Goal: Information Seeking & Learning: Learn about a topic

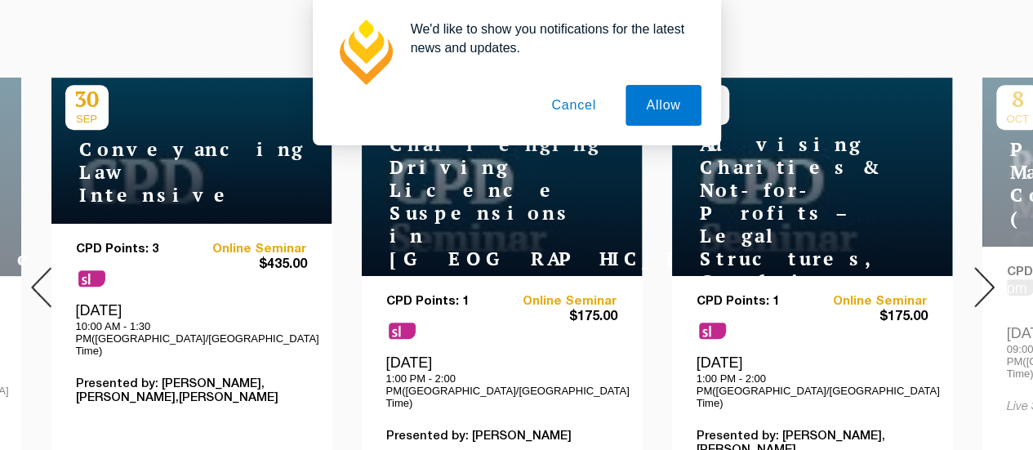
scroll to position [735, 0]
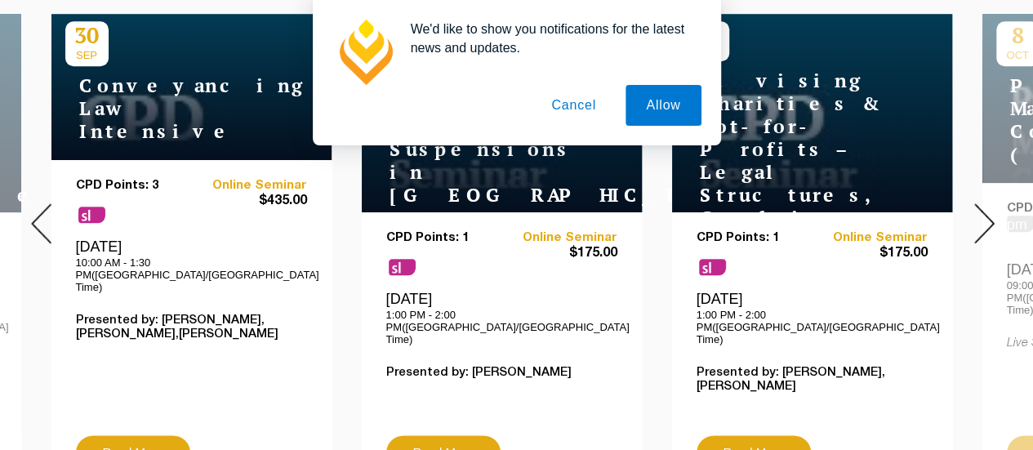
click at [571, 102] on button "Cancel" at bounding box center [574, 105] width 86 height 41
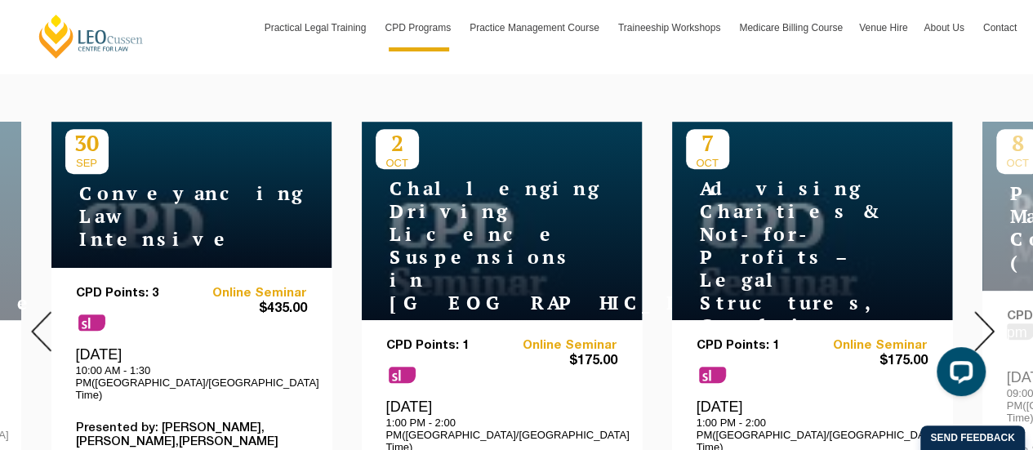
scroll to position [653, 0]
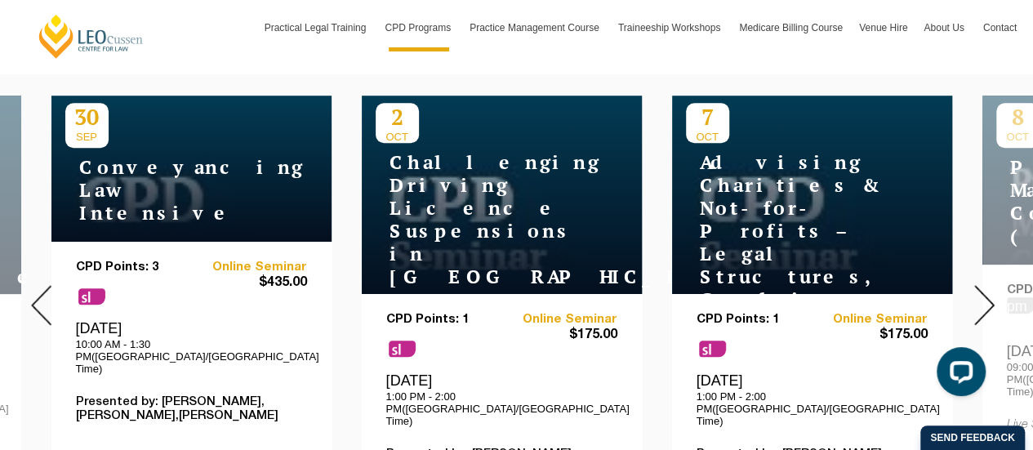
click at [985, 289] on img at bounding box center [984, 305] width 20 height 40
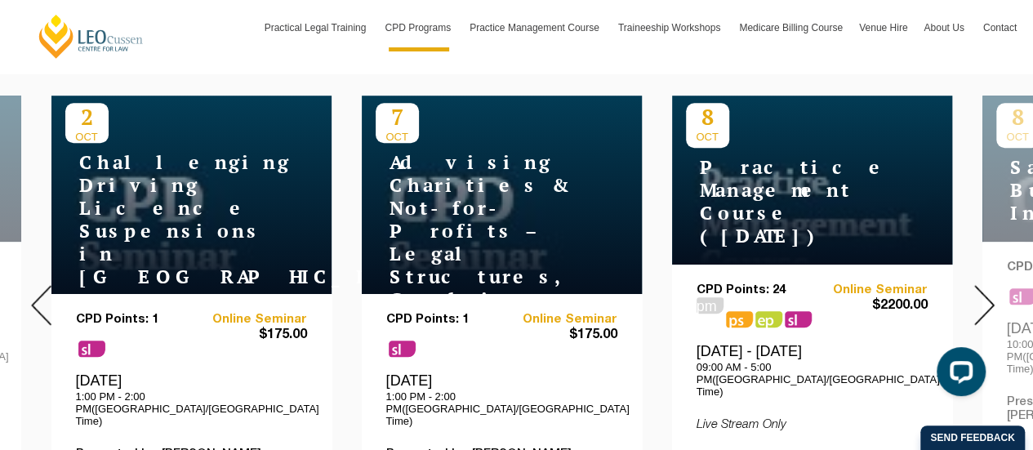
click at [985, 289] on img at bounding box center [984, 305] width 20 height 40
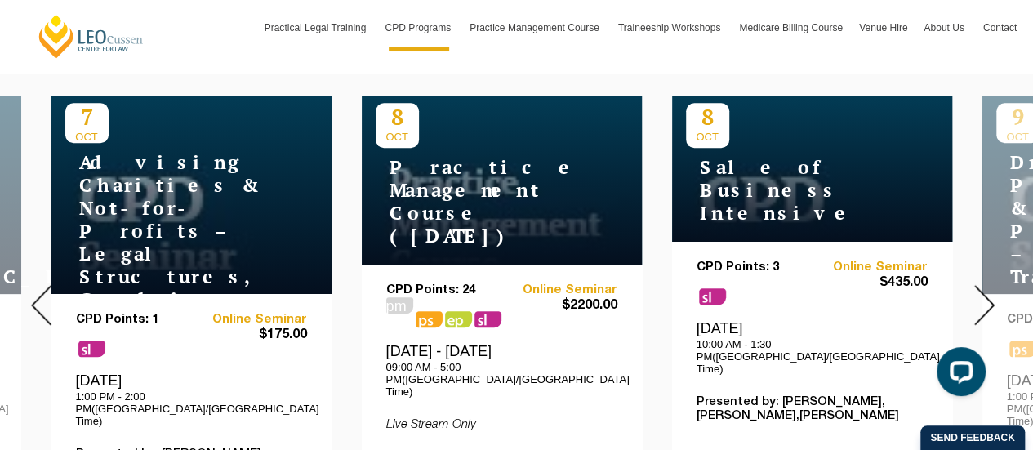
click at [985, 289] on img at bounding box center [984, 305] width 20 height 40
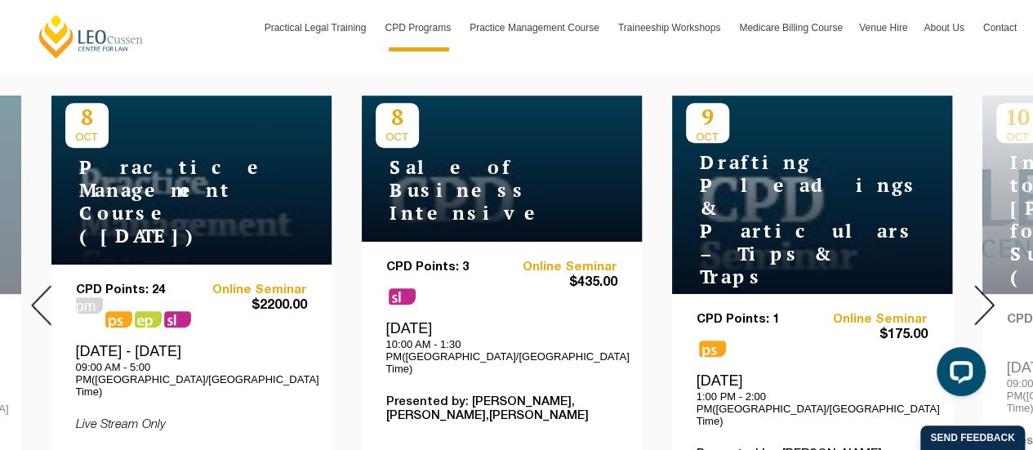
click at [985, 289] on img at bounding box center [984, 305] width 20 height 40
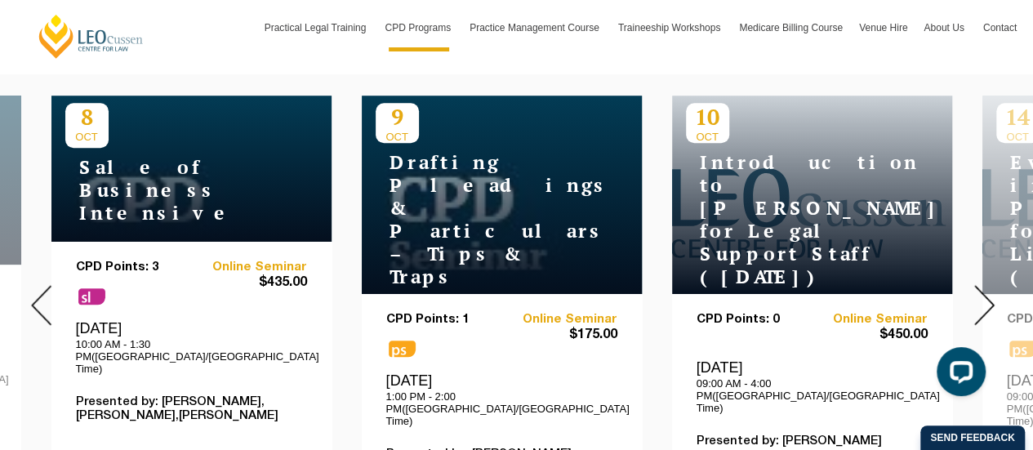
click at [985, 289] on img at bounding box center [984, 305] width 20 height 40
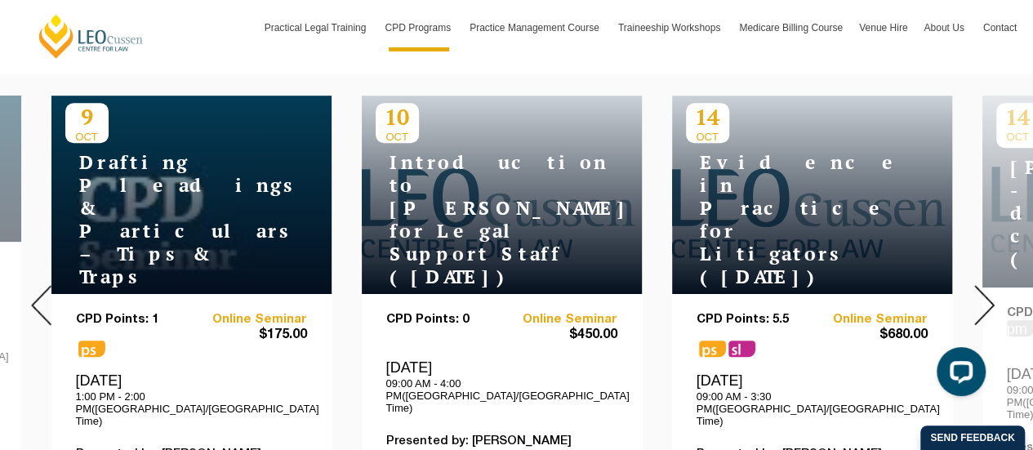
click at [985, 289] on img at bounding box center [984, 305] width 20 height 40
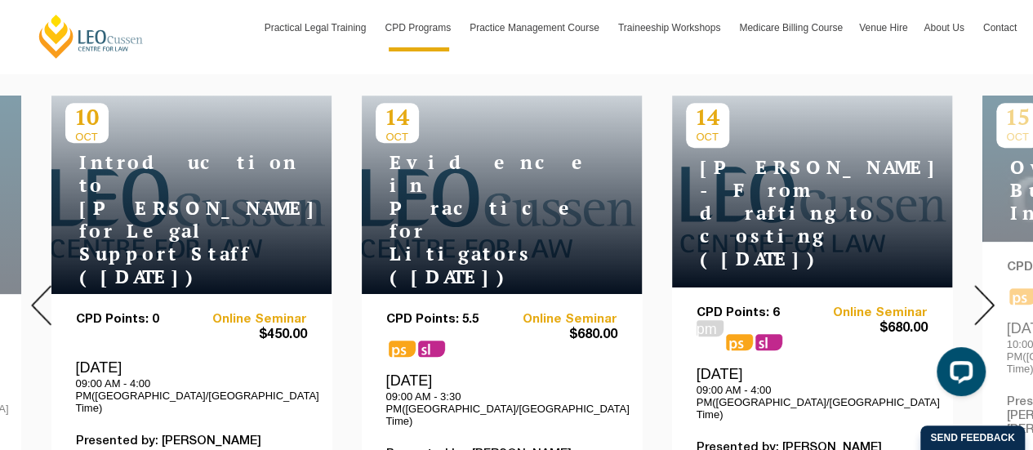
click at [985, 289] on img at bounding box center [984, 305] width 20 height 40
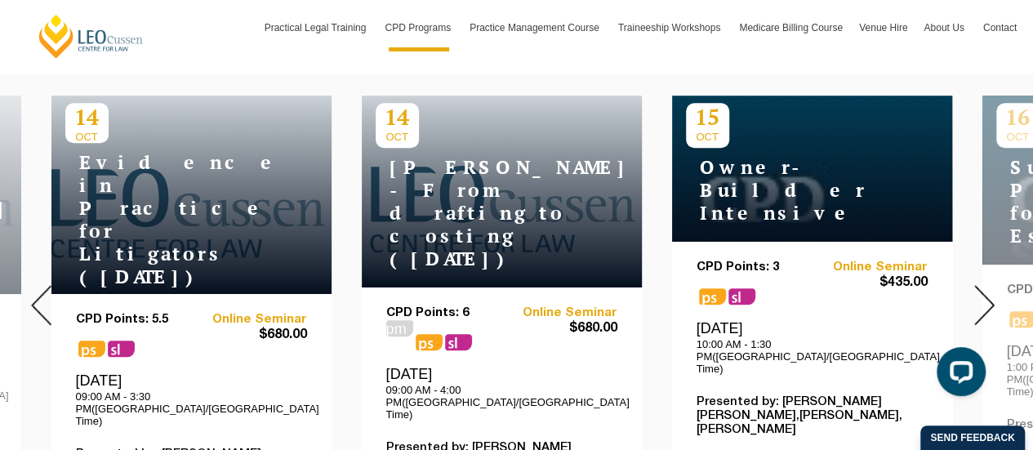
click at [985, 289] on img at bounding box center [984, 305] width 20 height 40
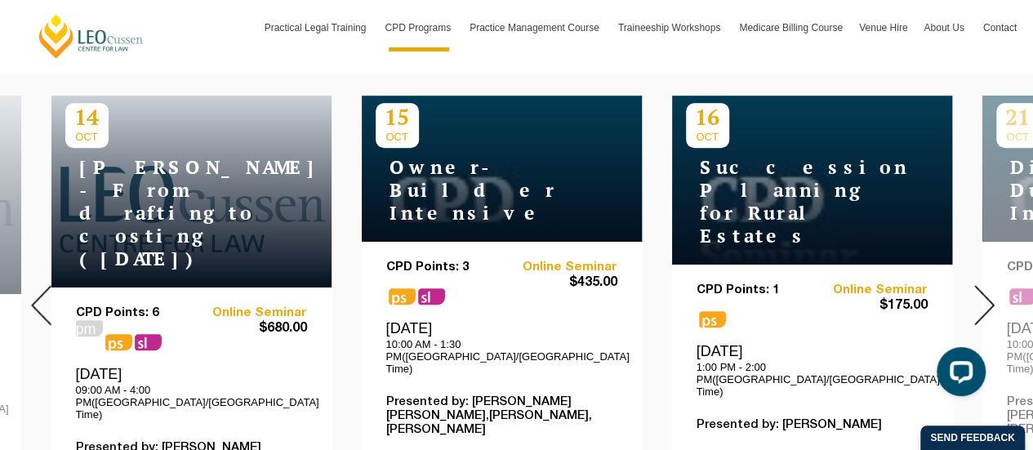
click at [985, 289] on img at bounding box center [984, 305] width 20 height 40
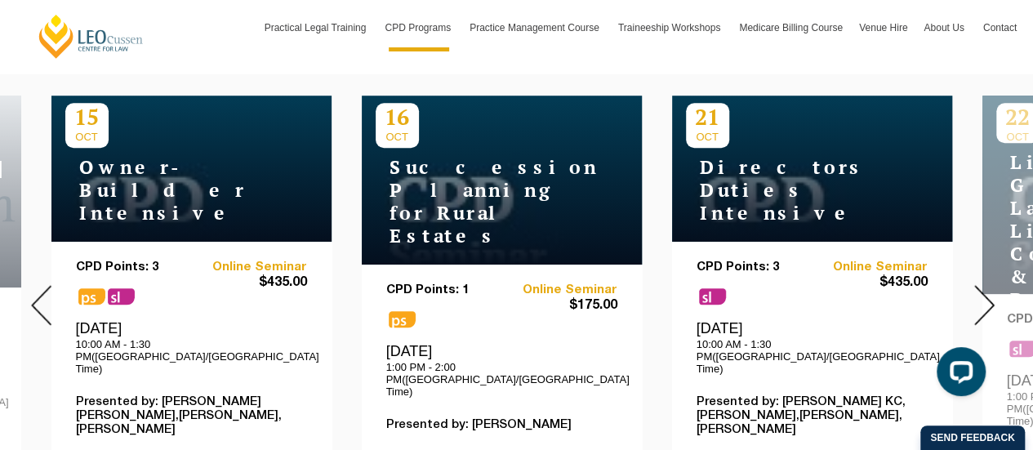
click at [985, 289] on img at bounding box center [984, 305] width 20 height 40
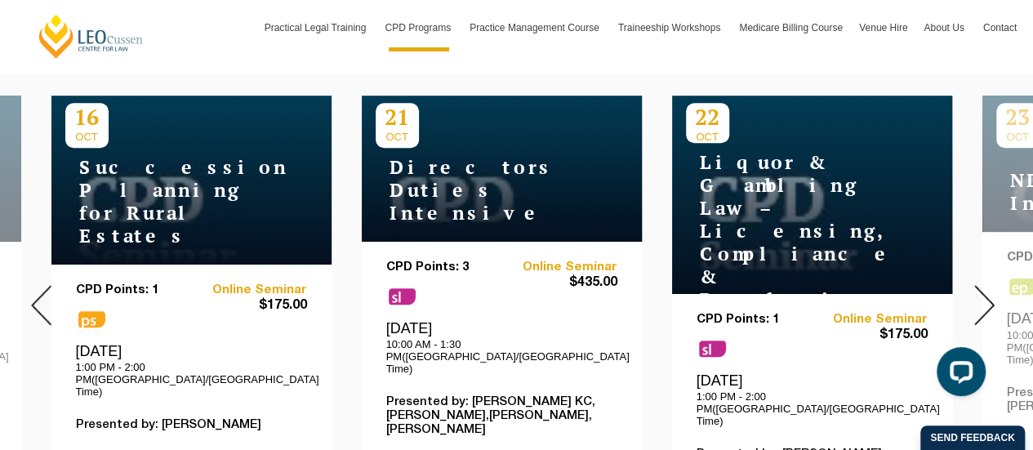
click at [985, 289] on img at bounding box center [984, 305] width 20 height 40
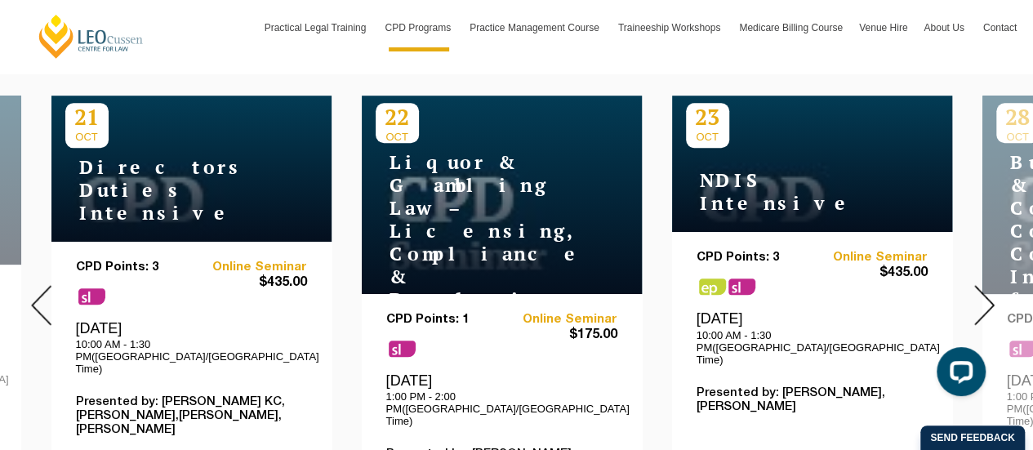
click at [985, 289] on img at bounding box center [984, 305] width 20 height 40
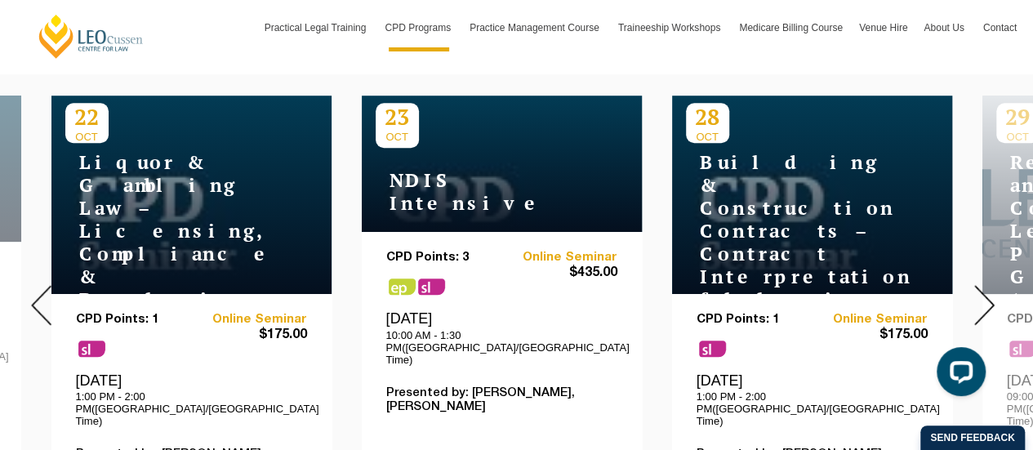
click at [985, 289] on img at bounding box center [984, 305] width 20 height 40
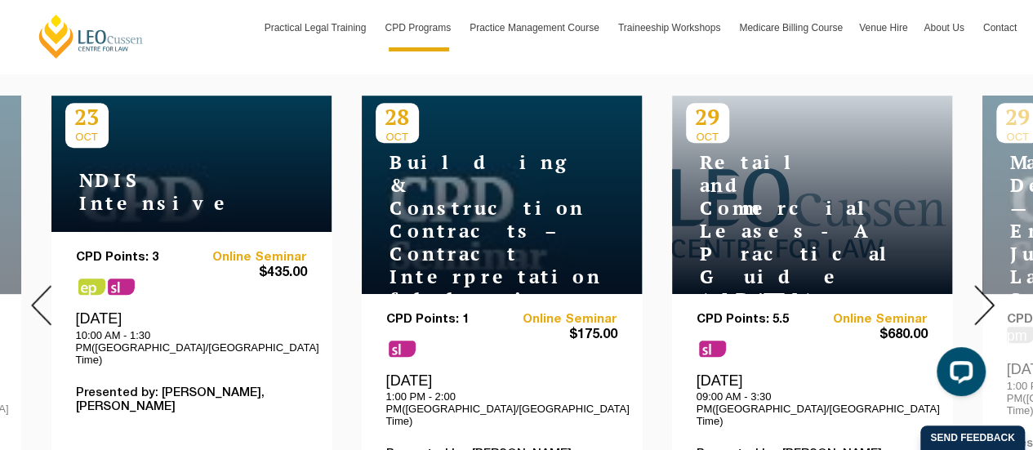
click at [985, 289] on img at bounding box center [984, 305] width 20 height 40
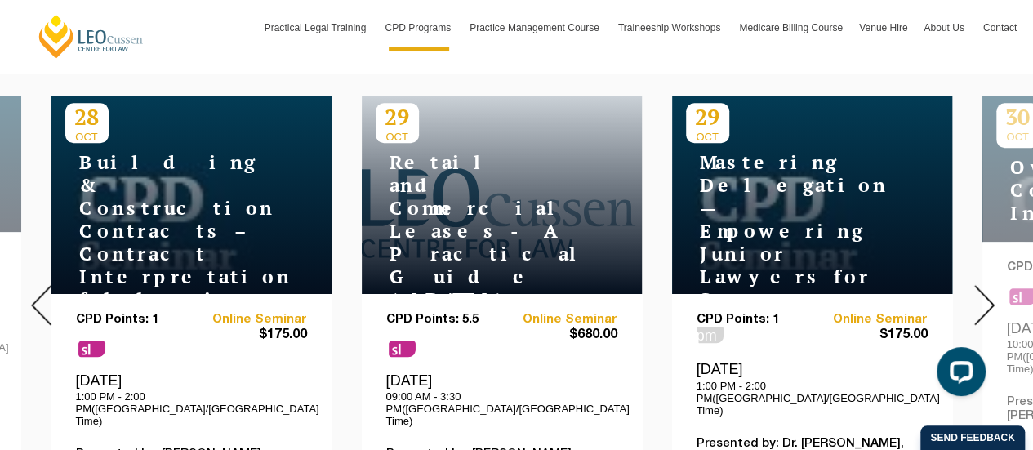
click at [985, 289] on img at bounding box center [984, 305] width 20 height 40
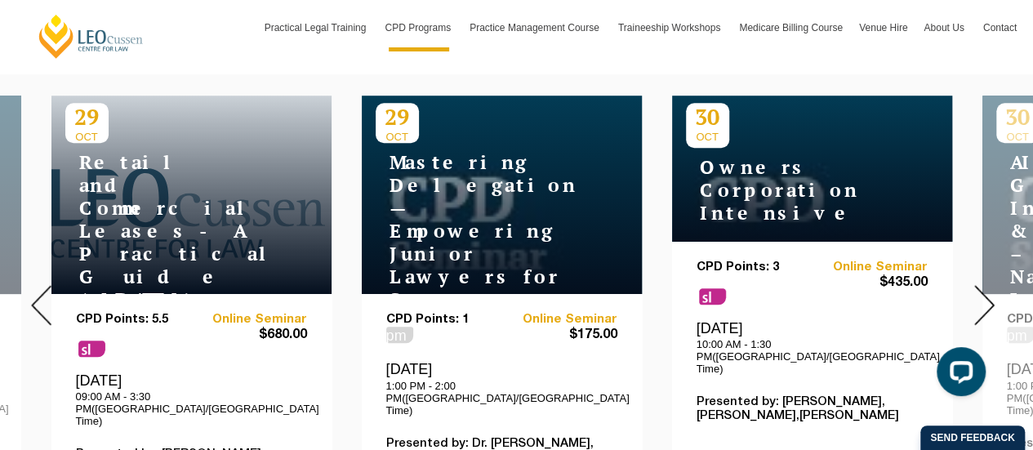
click at [985, 289] on img at bounding box center [984, 305] width 20 height 40
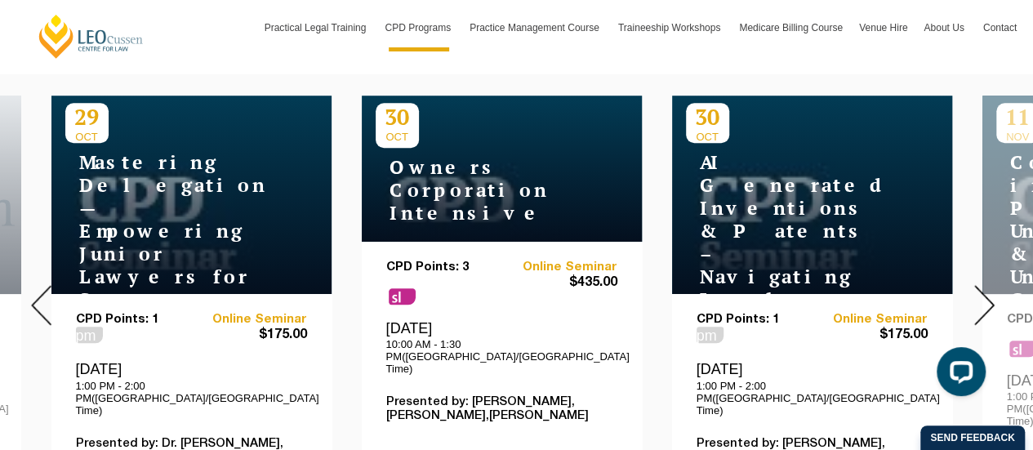
click at [985, 289] on img at bounding box center [984, 305] width 20 height 40
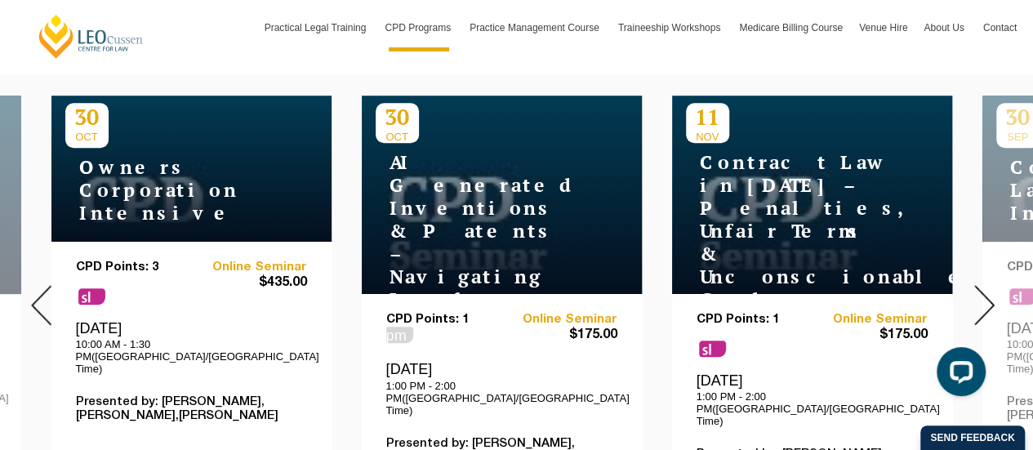
click at [985, 288] on img at bounding box center [984, 305] width 20 height 40
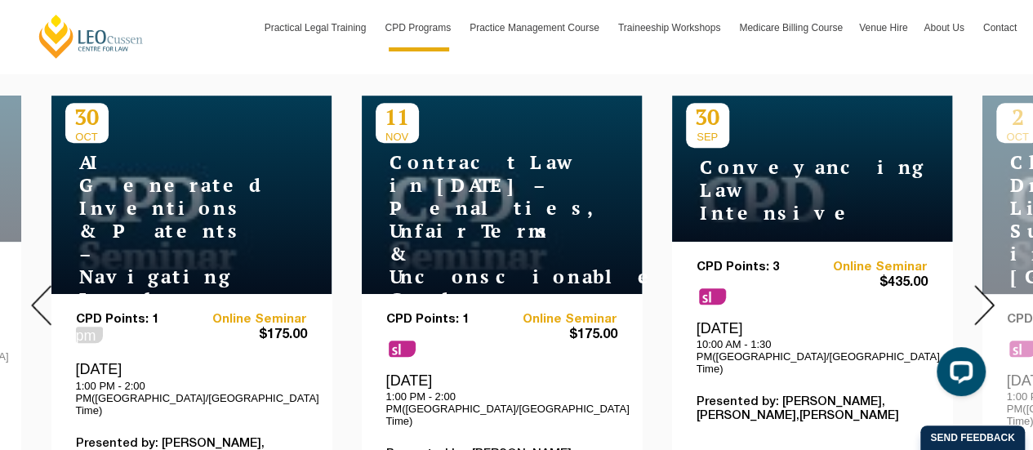
click at [985, 288] on img at bounding box center [984, 305] width 20 height 40
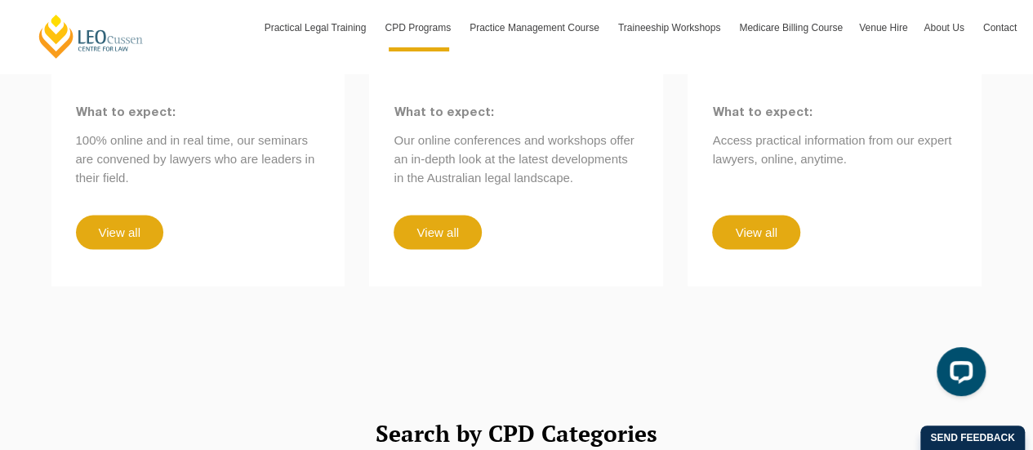
scroll to position [1552, 0]
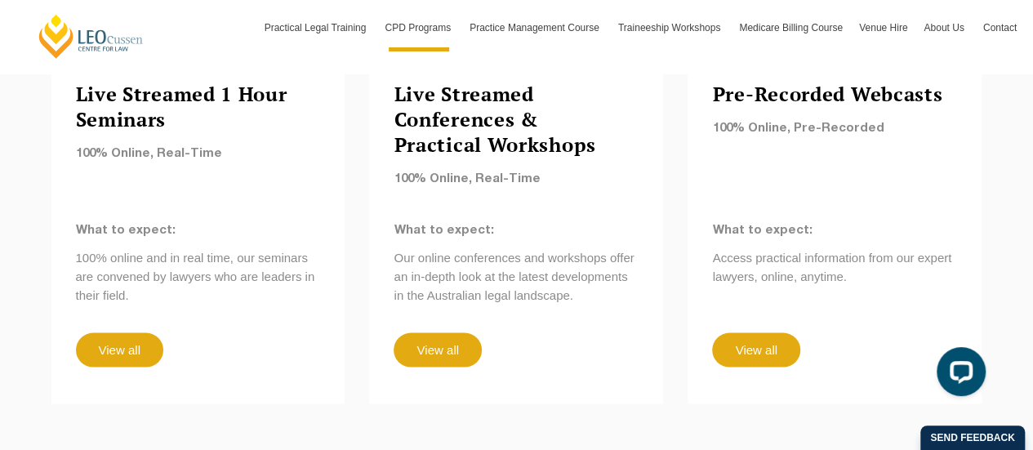
drag, startPoint x: 689, startPoint y: 324, endPoint x: 567, endPoint y: 392, distance: 139.3
click at [567, 390] on div "Our CPD, Your Way Choose the best format to meet your CPD law requirements in […" at bounding box center [516, 76] width 1033 height 780
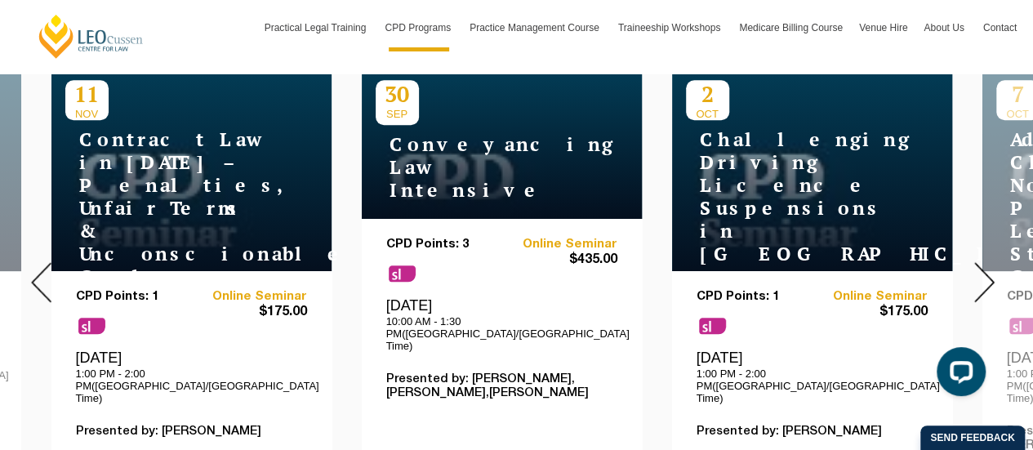
scroll to position [653, 0]
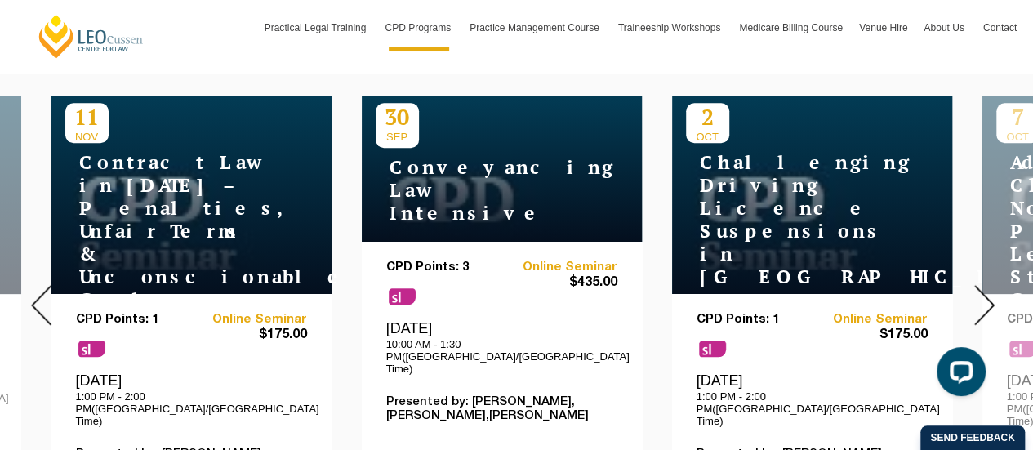
click at [990, 292] on img at bounding box center [984, 305] width 20 height 40
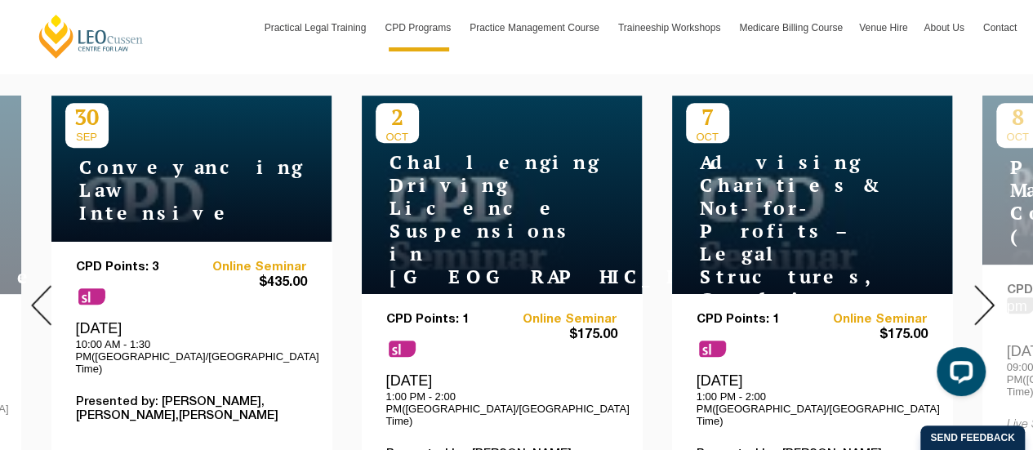
click at [990, 292] on img at bounding box center [984, 305] width 20 height 40
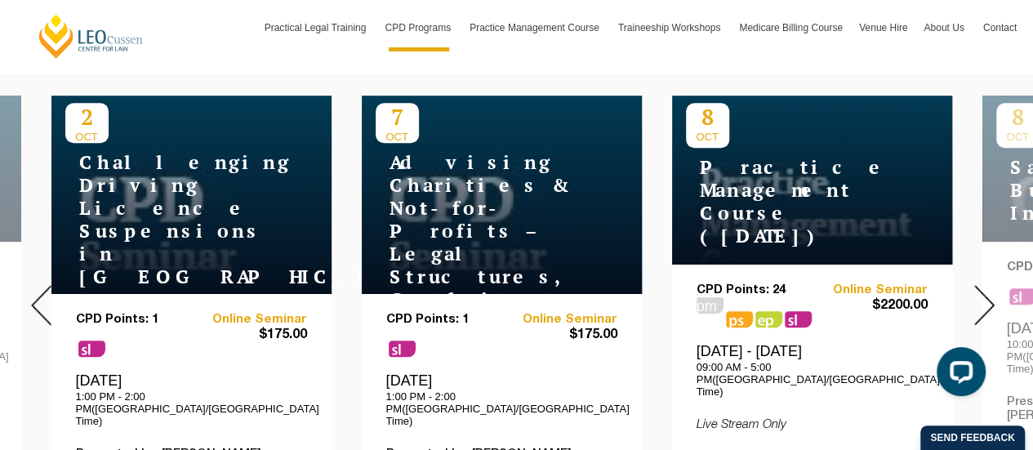
click at [990, 292] on img at bounding box center [984, 305] width 20 height 40
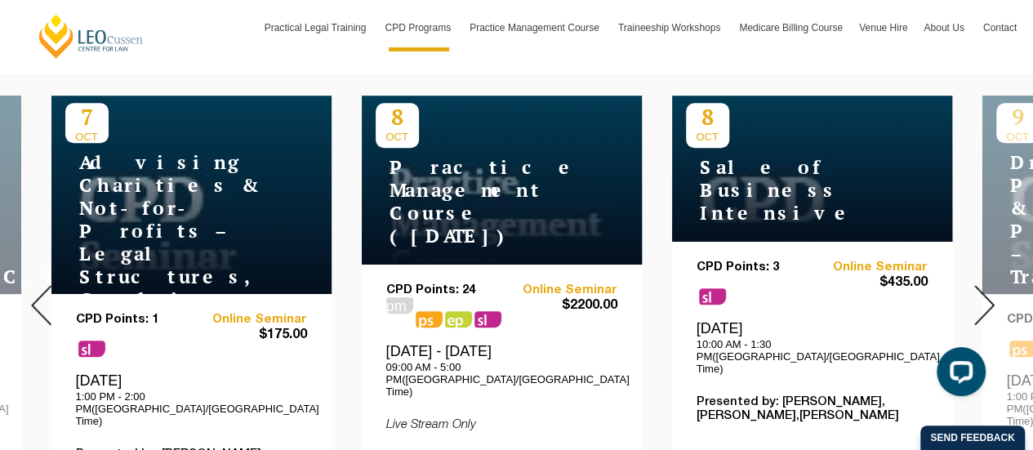
click at [990, 292] on img at bounding box center [984, 305] width 20 height 40
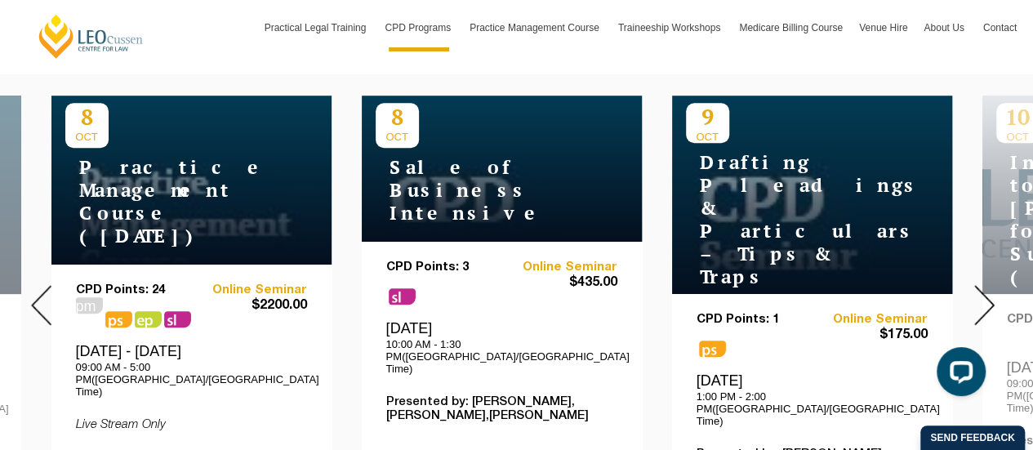
click at [990, 292] on img at bounding box center [984, 305] width 20 height 40
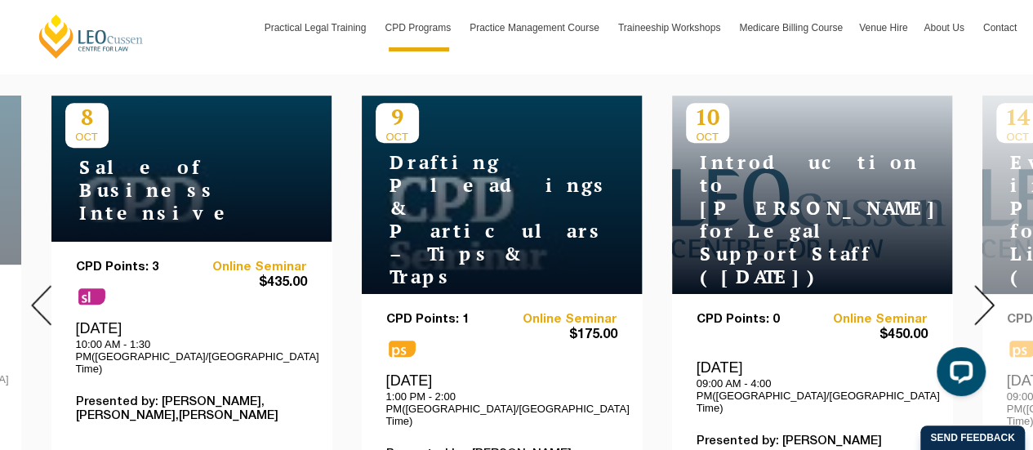
click at [990, 292] on img at bounding box center [984, 305] width 20 height 40
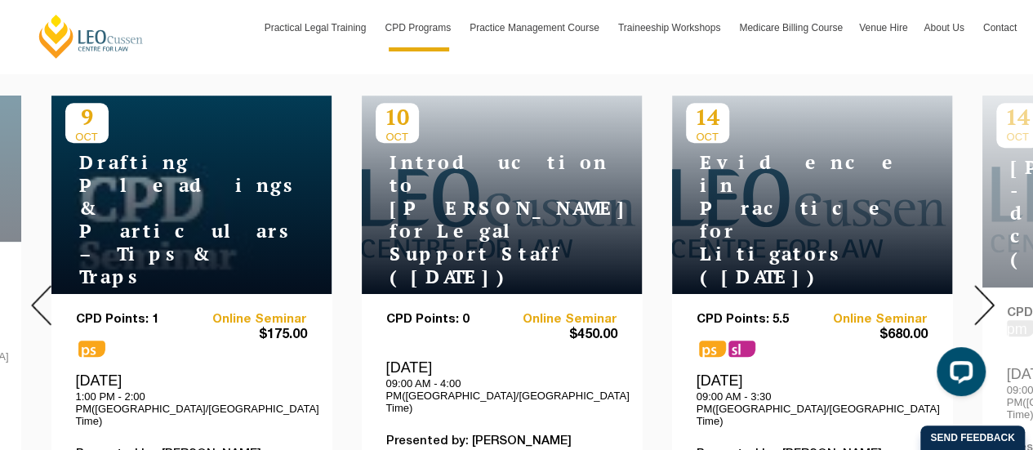
click at [990, 292] on img at bounding box center [984, 305] width 20 height 40
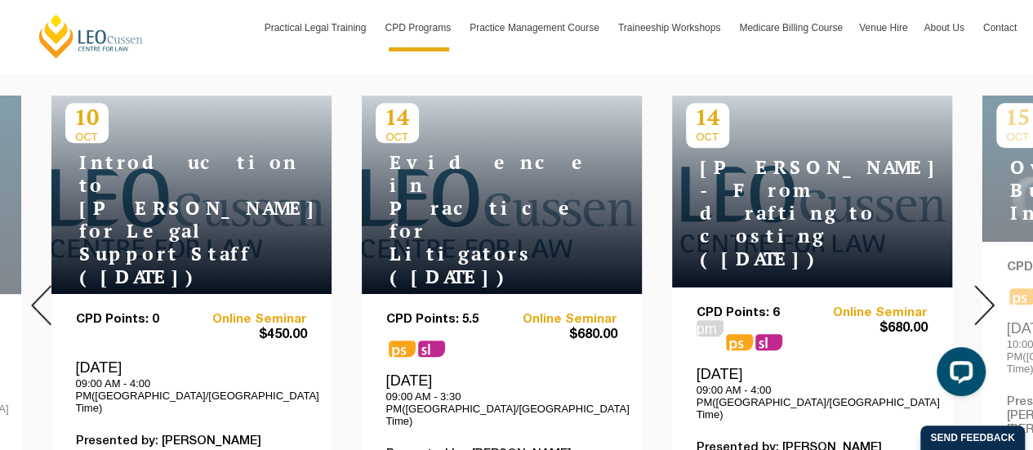
click at [990, 292] on img at bounding box center [984, 305] width 20 height 40
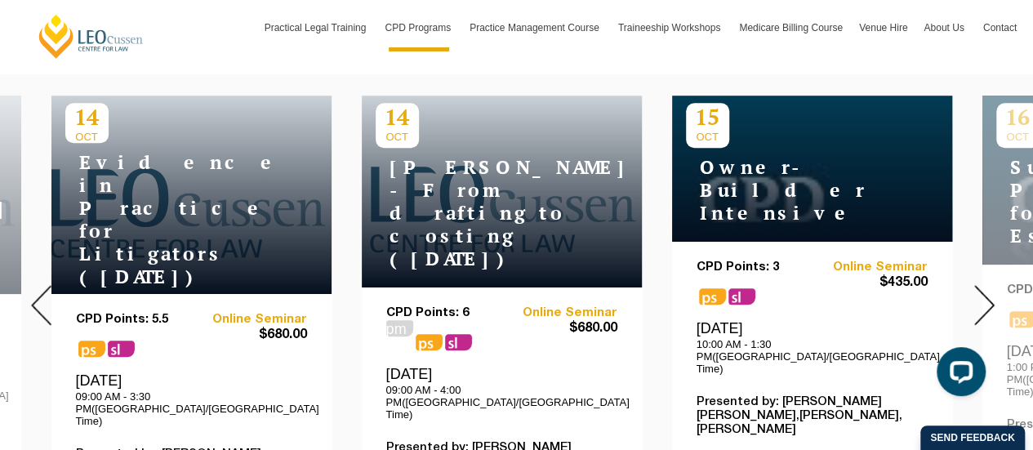
click at [990, 292] on img at bounding box center [984, 305] width 20 height 40
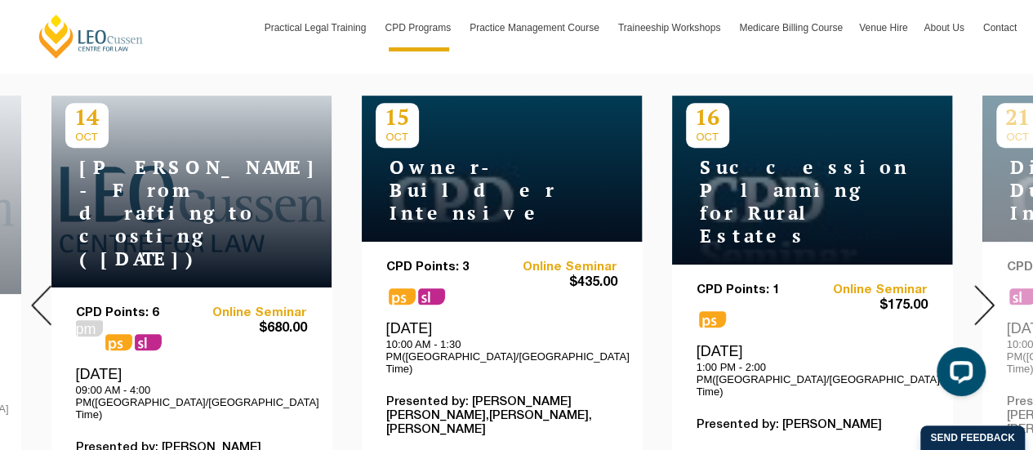
click at [990, 292] on img at bounding box center [984, 305] width 20 height 40
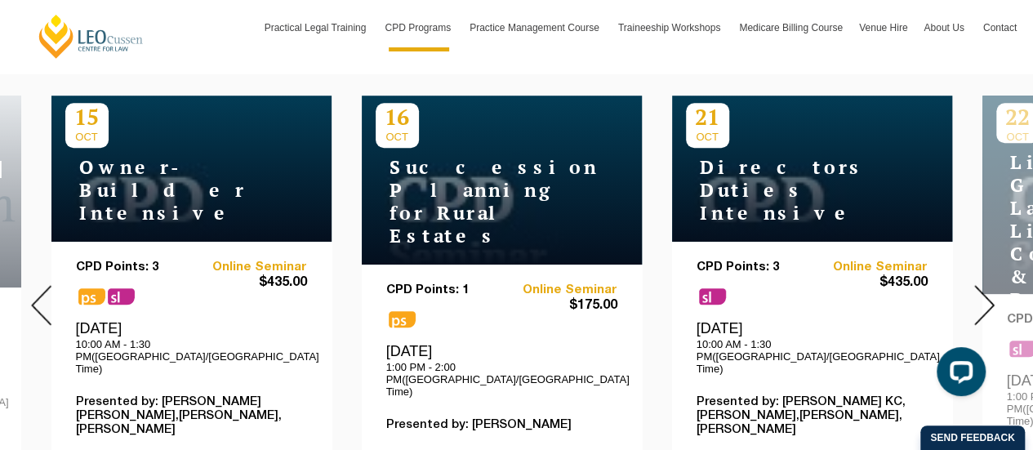
click at [990, 292] on img at bounding box center [984, 305] width 20 height 40
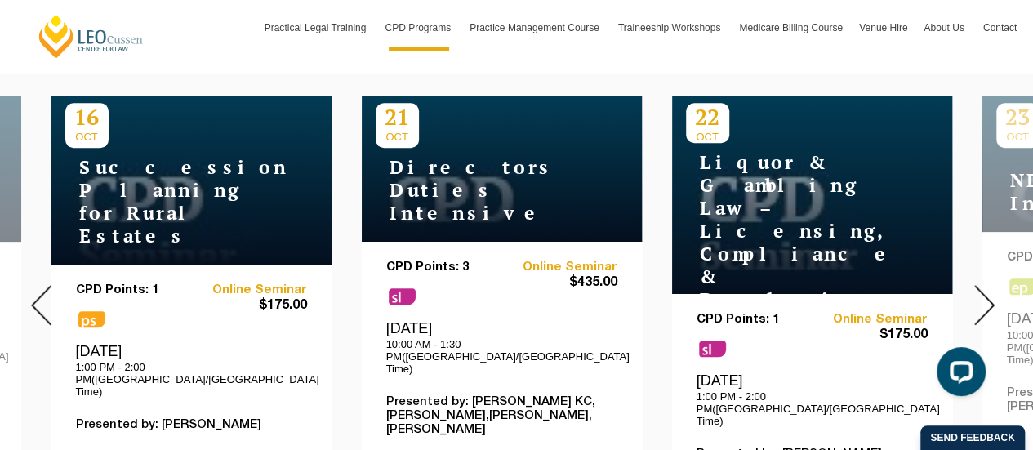
click at [990, 292] on img at bounding box center [984, 305] width 20 height 40
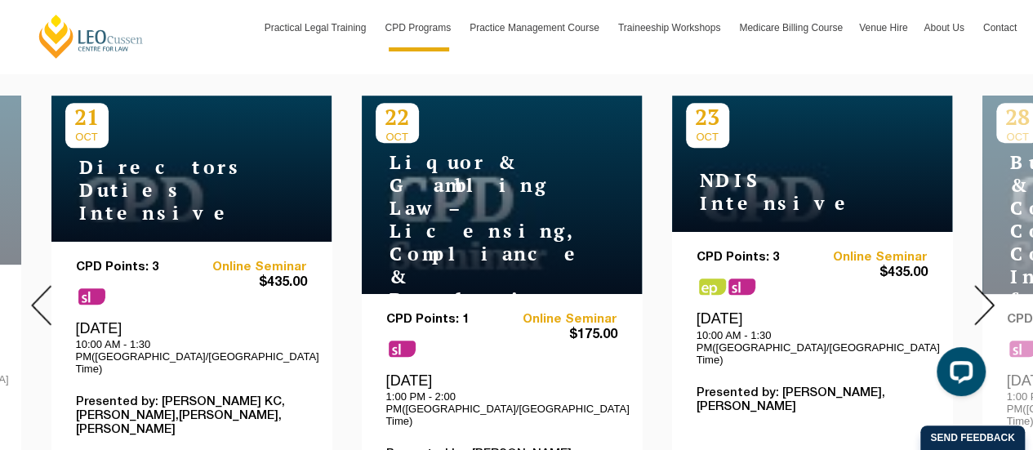
click at [990, 292] on img at bounding box center [984, 305] width 20 height 40
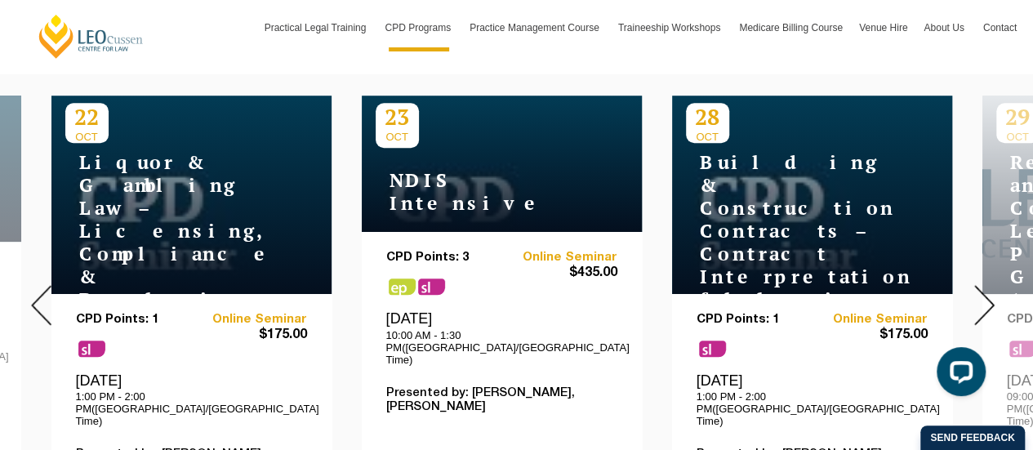
click at [990, 292] on img at bounding box center [984, 305] width 20 height 40
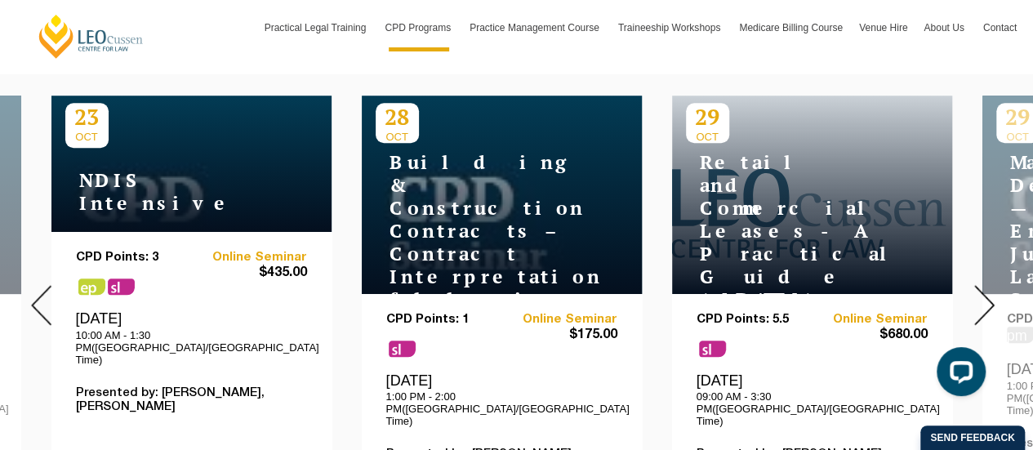
click at [990, 292] on img at bounding box center [984, 305] width 20 height 40
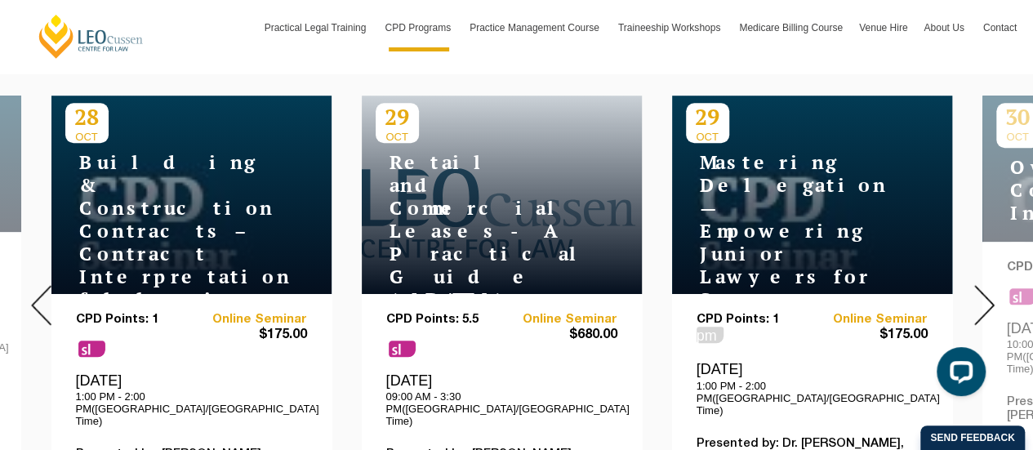
click at [990, 292] on img at bounding box center [984, 305] width 20 height 40
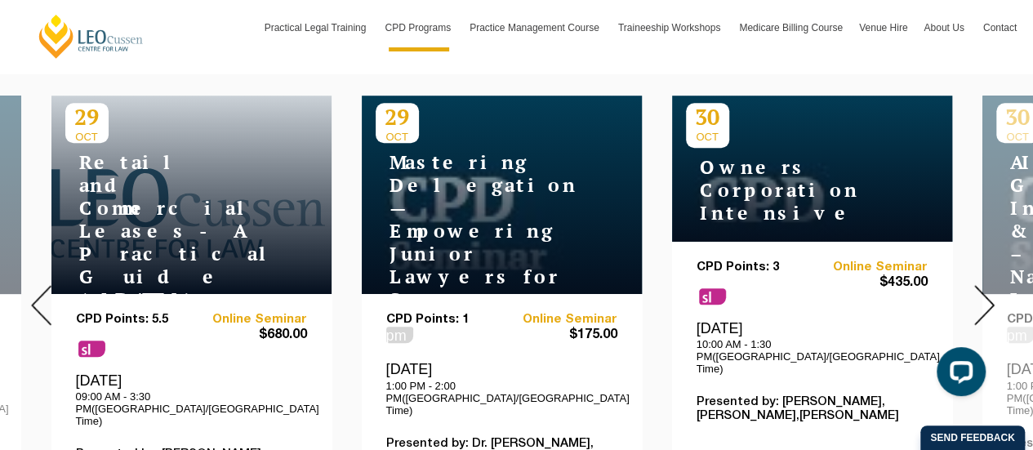
click at [990, 290] on img at bounding box center [984, 305] width 20 height 40
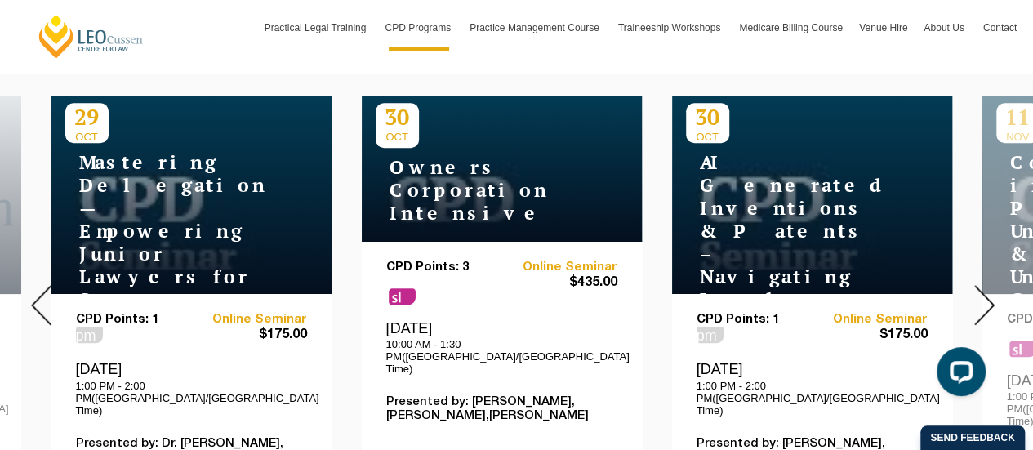
click at [990, 290] on img at bounding box center [984, 305] width 20 height 40
